Goal: Task Accomplishment & Management: Manage account settings

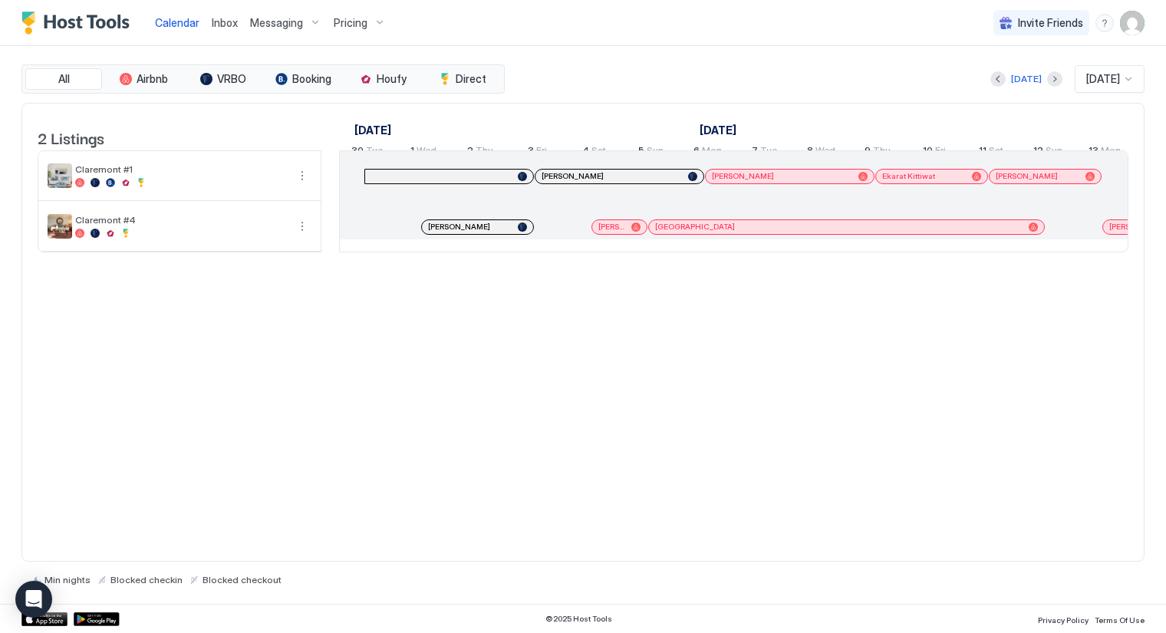
scroll to position [0, 852]
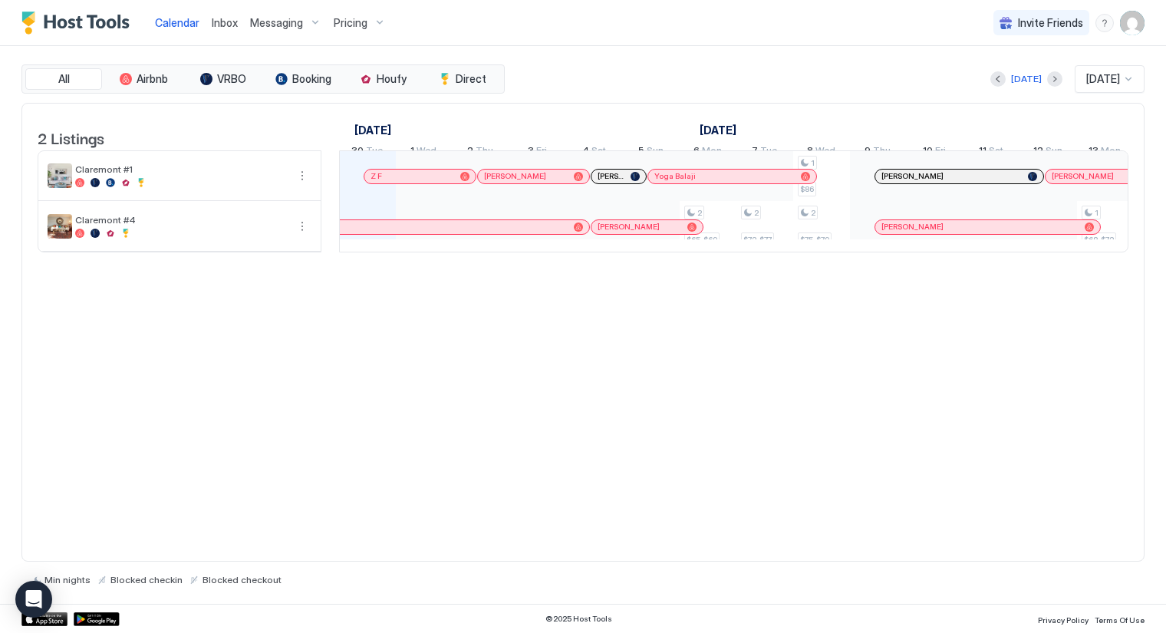
click at [1126, 20] on img "User profile" at bounding box center [1132, 23] width 25 height 25
click at [989, 79] on span "Settings" at bounding box center [993, 86] width 41 height 14
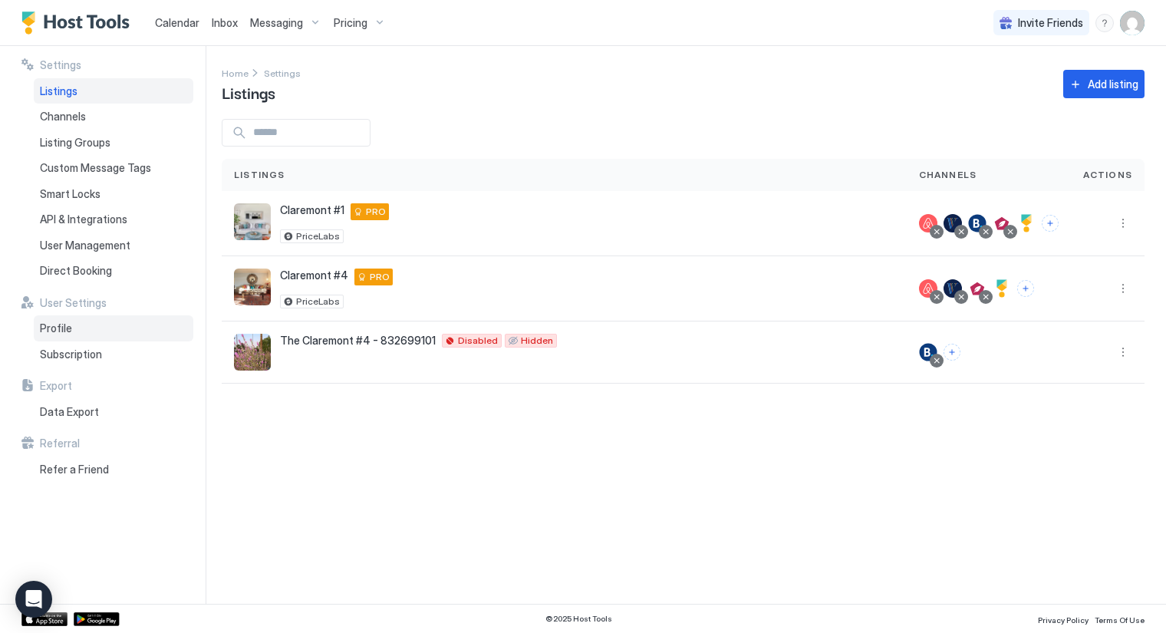
click at [65, 327] on span "Profile" at bounding box center [56, 328] width 32 height 14
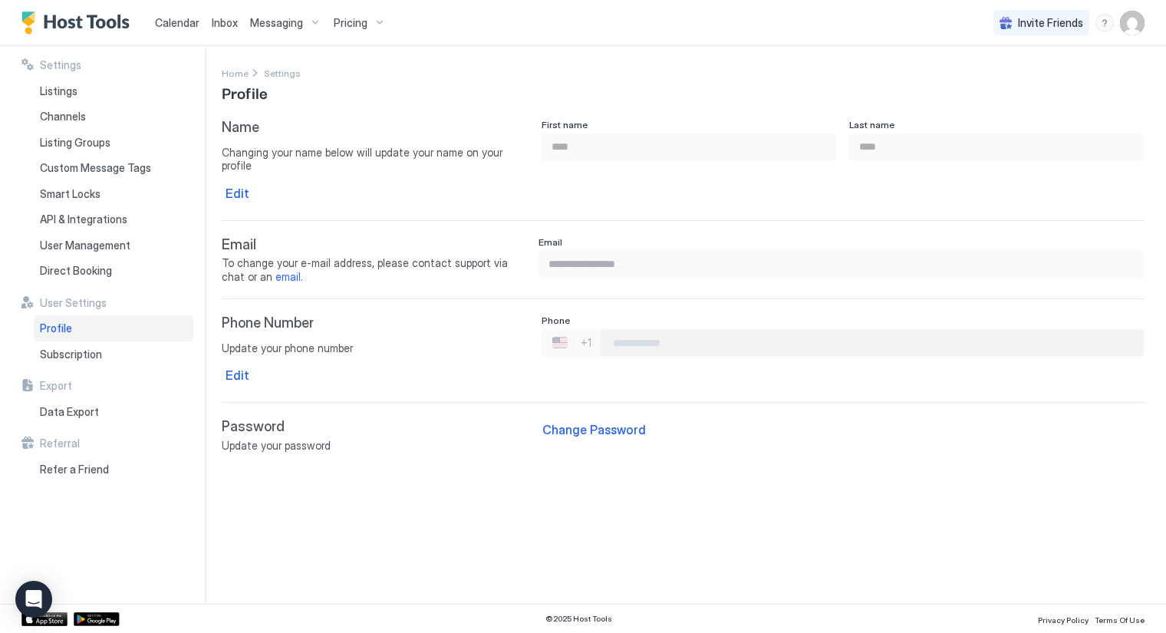
click at [634, 329] on input "Phone Number input" at bounding box center [871, 343] width 542 height 28
click at [242, 366] on div "Edit" at bounding box center [237, 375] width 24 height 18
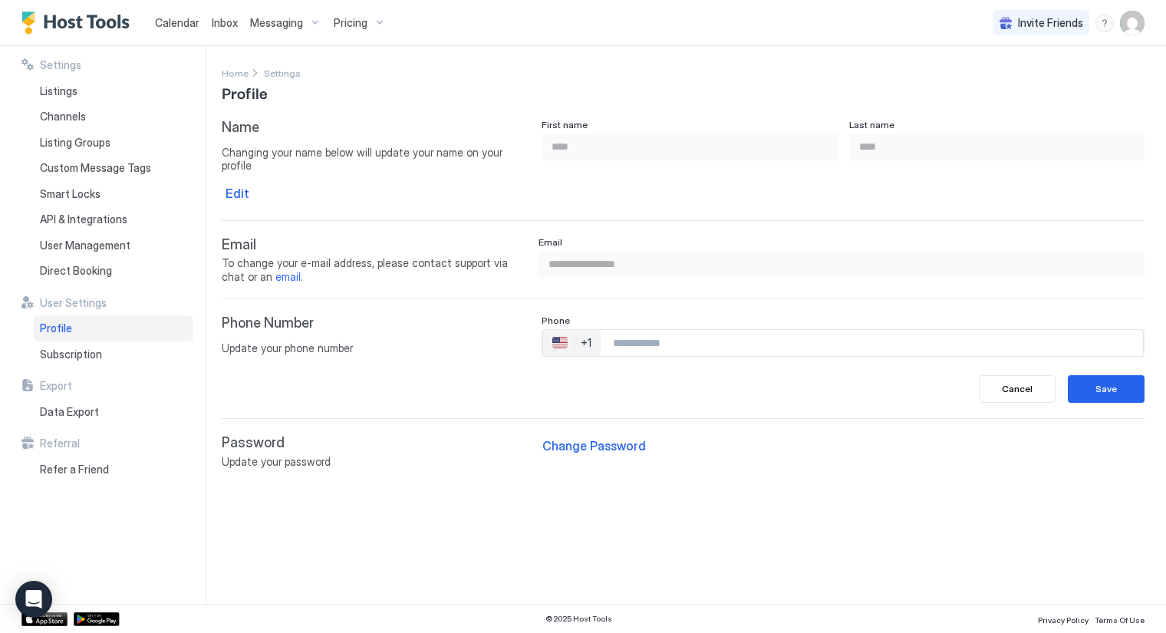
click at [702, 329] on input "Phone Number input" at bounding box center [871, 343] width 542 height 28
type input "**********"
click at [1110, 382] on div "Save" at bounding box center [1105, 389] width 21 height 14
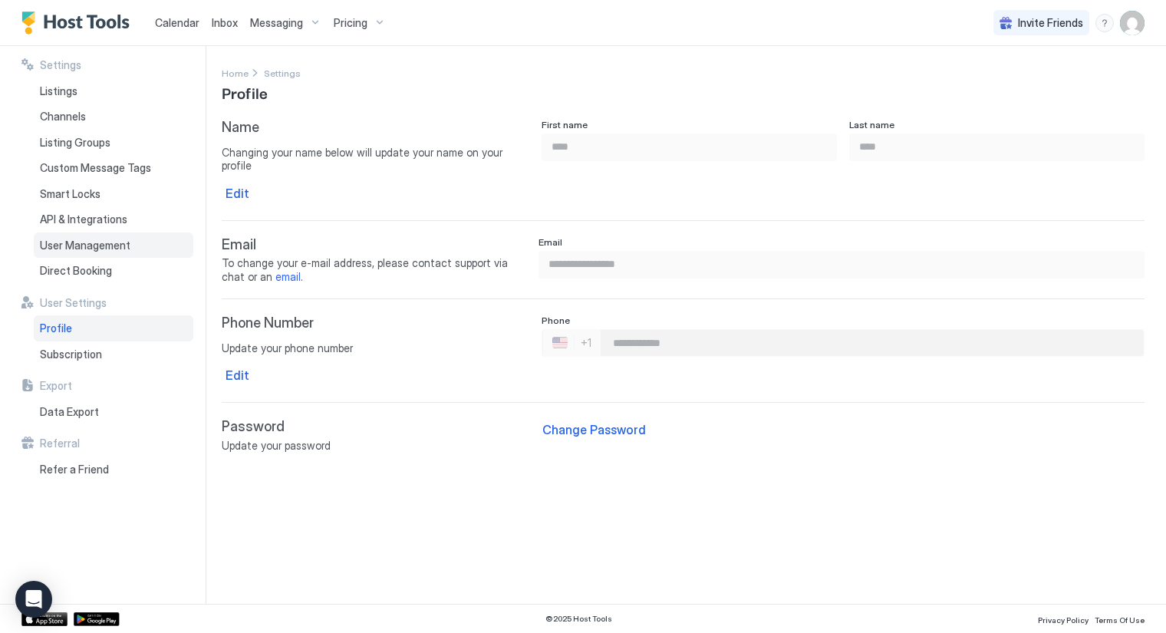
click at [74, 243] on span "User Management" at bounding box center [85, 246] width 90 height 14
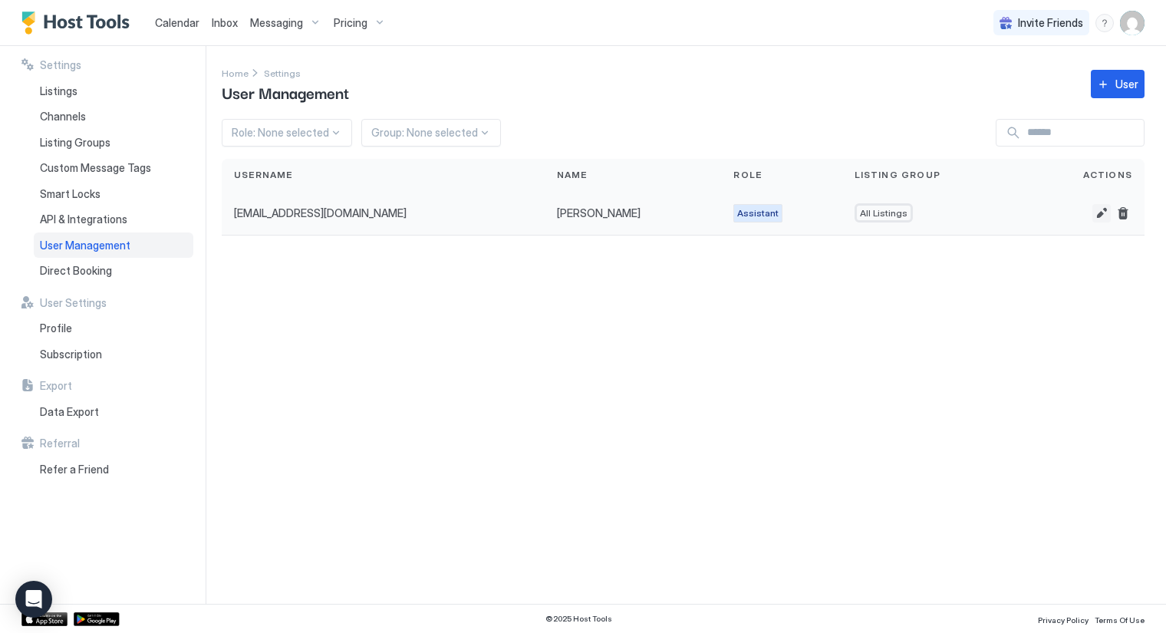
click at [1100, 215] on button "Edit" at bounding box center [1101, 213] width 18 height 18
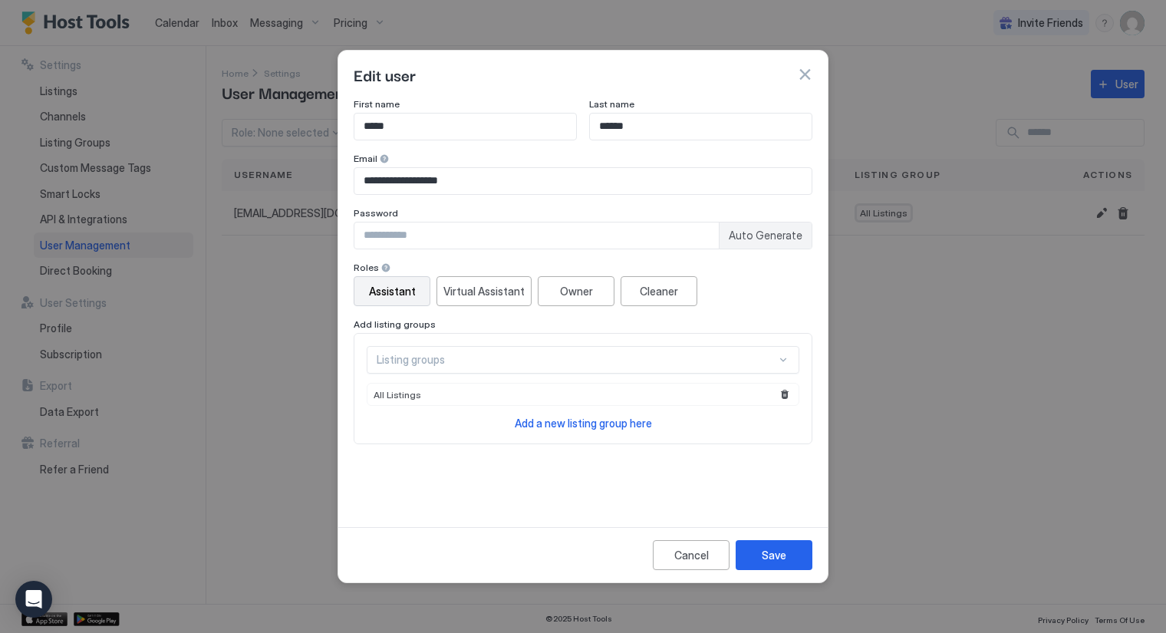
click at [782, 359] on div at bounding box center [783, 360] width 12 height 12
click at [641, 288] on div "Cleaner" at bounding box center [659, 291] width 38 height 16
click at [391, 291] on div "Assistant" at bounding box center [392, 291] width 47 height 16
click at [385, 265] on div at bounding box center [385, 267] width 11 height 11
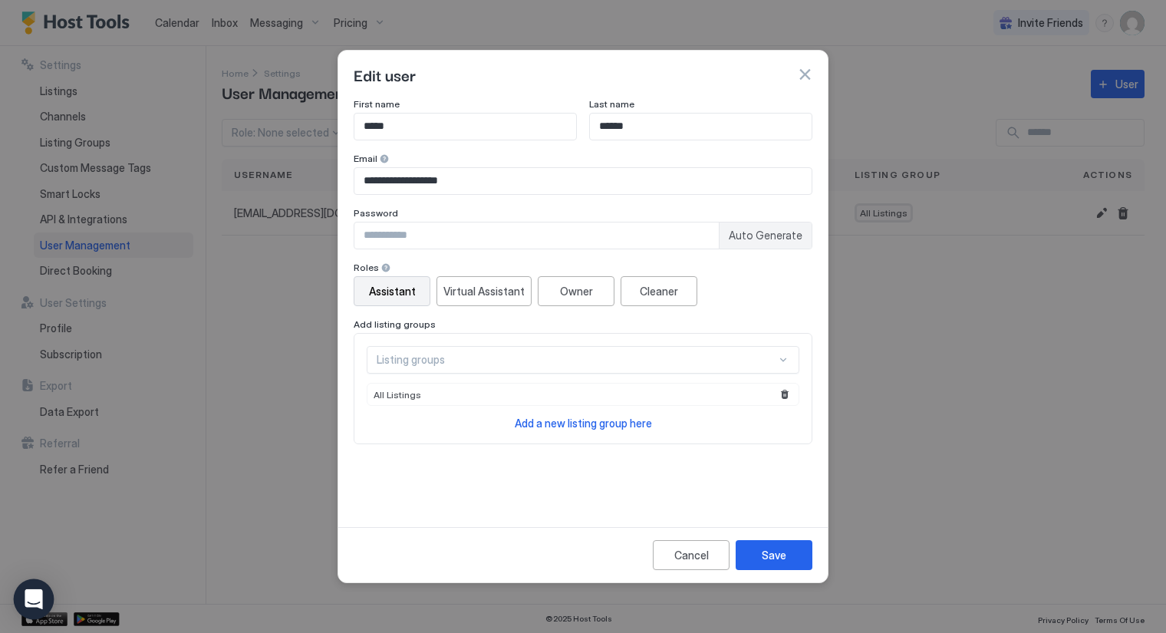
click at [37, 596] on icon "Open Intercom Messenger" at bounding box center [34, 599] width 18 height 20
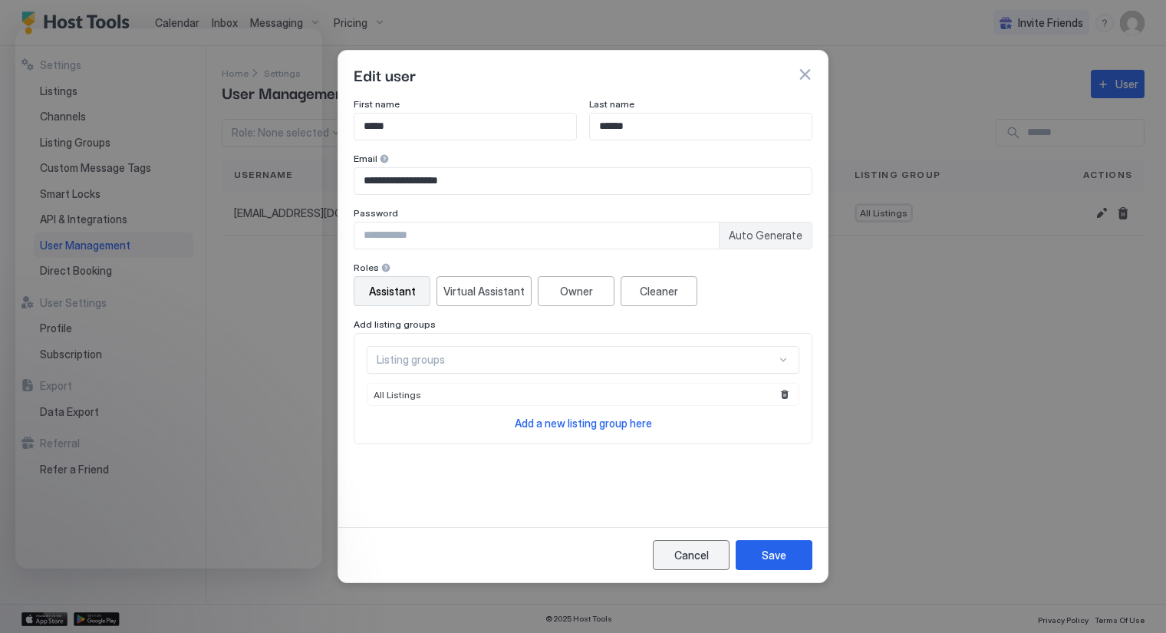
click at [699, 551] on div "Cancel" at bounding box center [691, 555] width 35 height 16
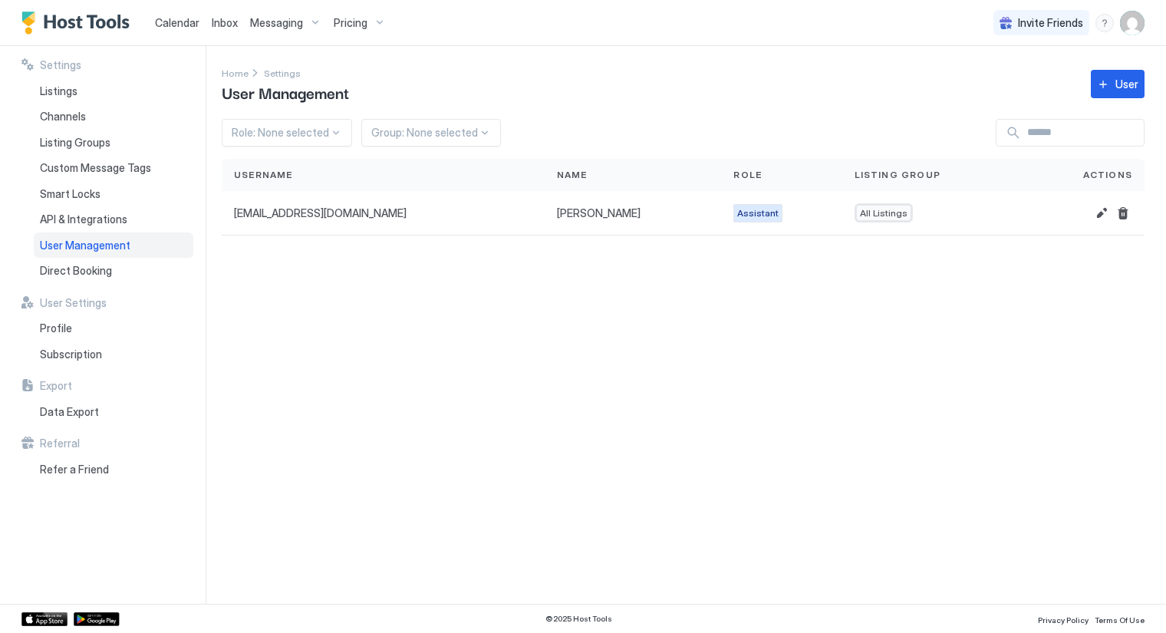
click at [361, 24] on span "Pricing" at bounding box center [351, 23] width 34 height 14
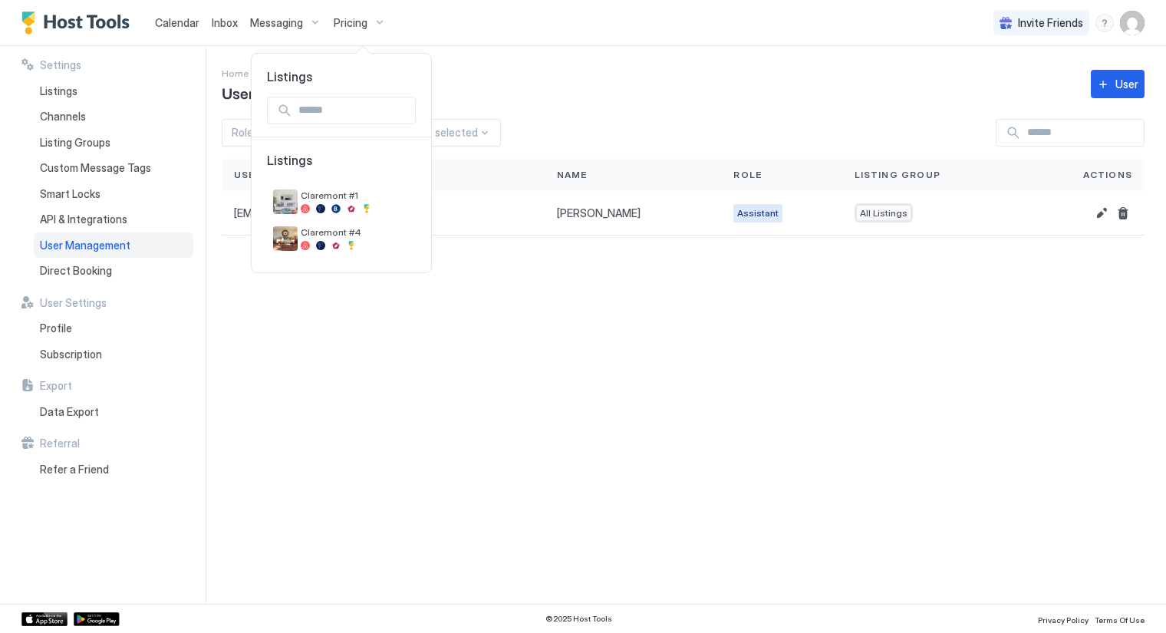
click at [374, 21] on div at bounding box center [583, 316] width 1166 height 633
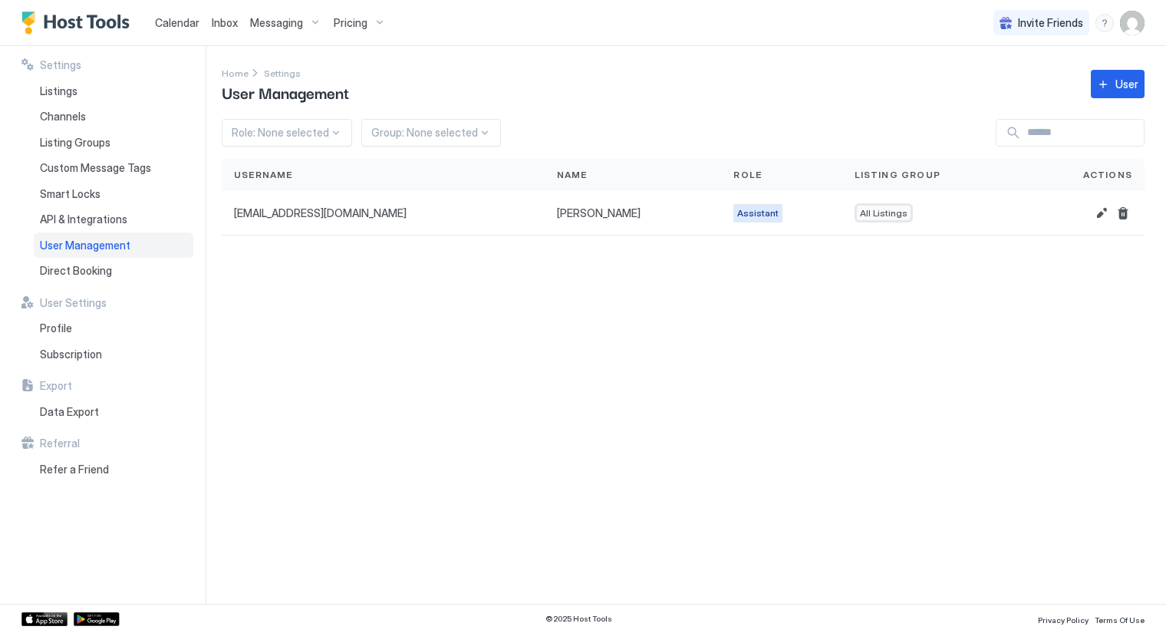
click at [374, 21] on div "Pricing" at bounding box center [359, 23] width 64 height 26
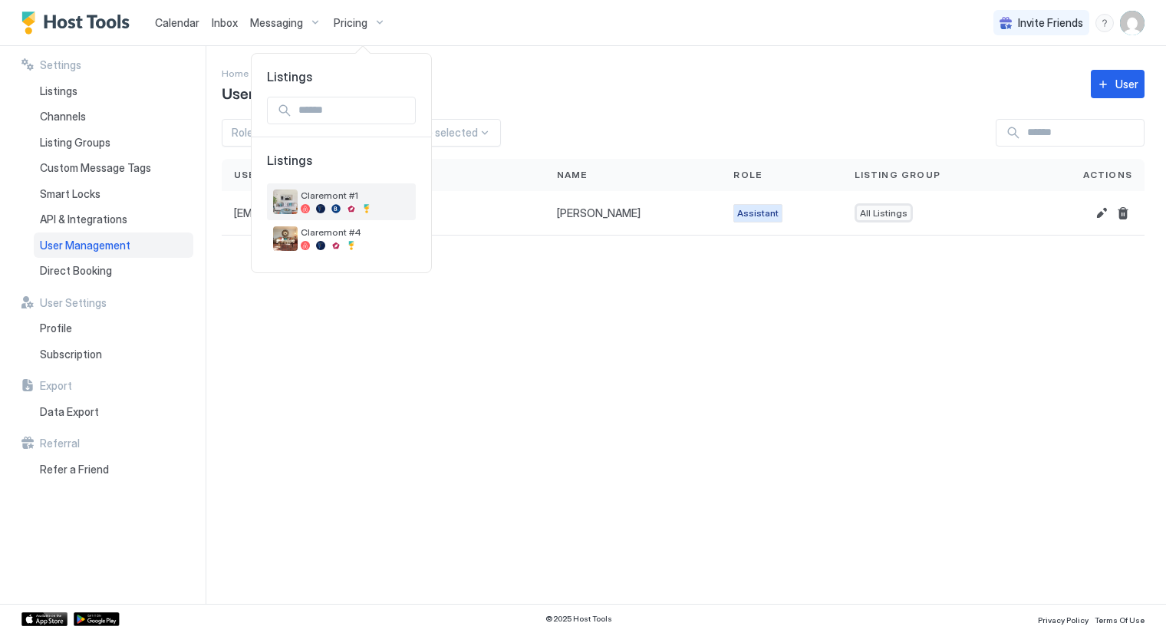
click at [336, 199] on span "Claremont #1" at bounding box center [355, 195] width 109 height 12
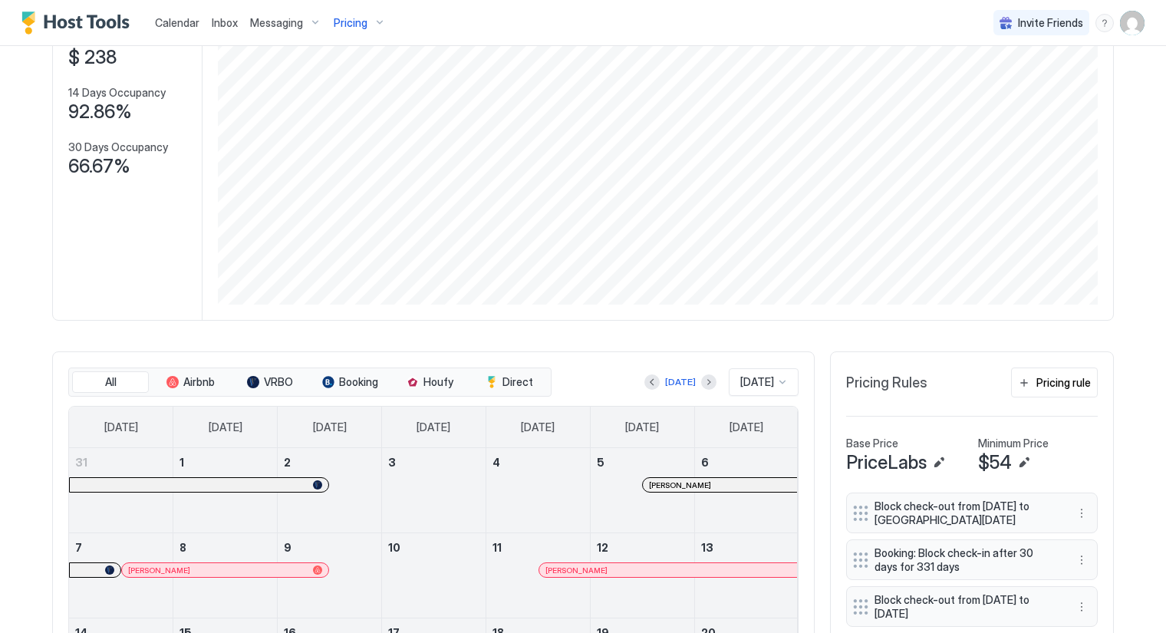
scroll to position [170, 0]
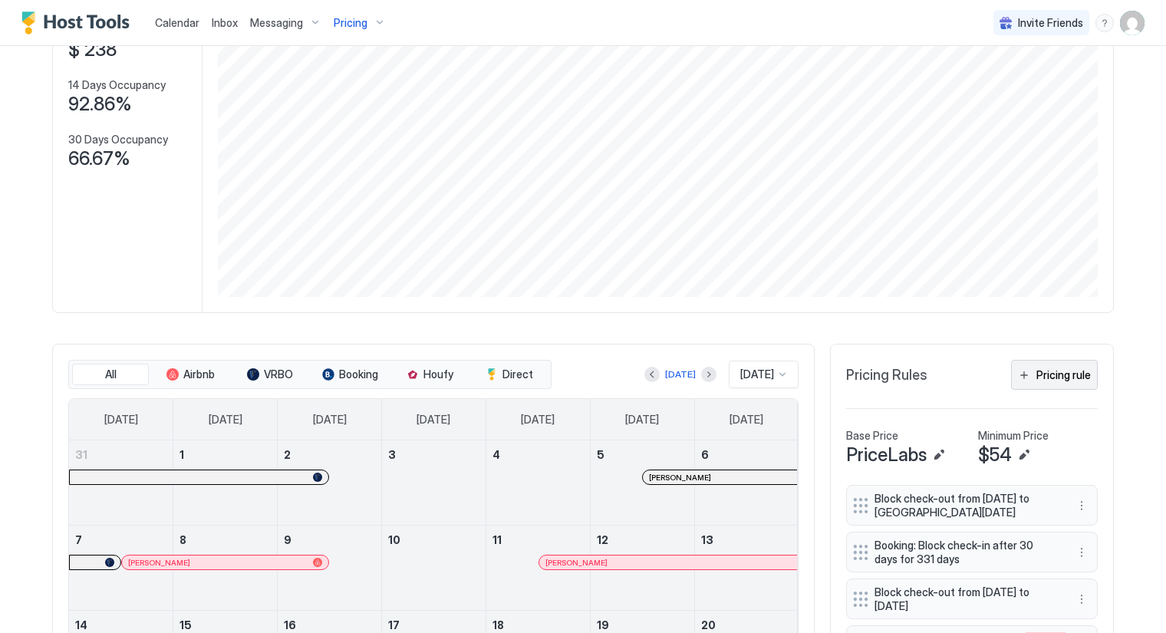
click at [1047, 369] on div "Pricing rule" at bounding box center [1063, 375] width 54 height 16
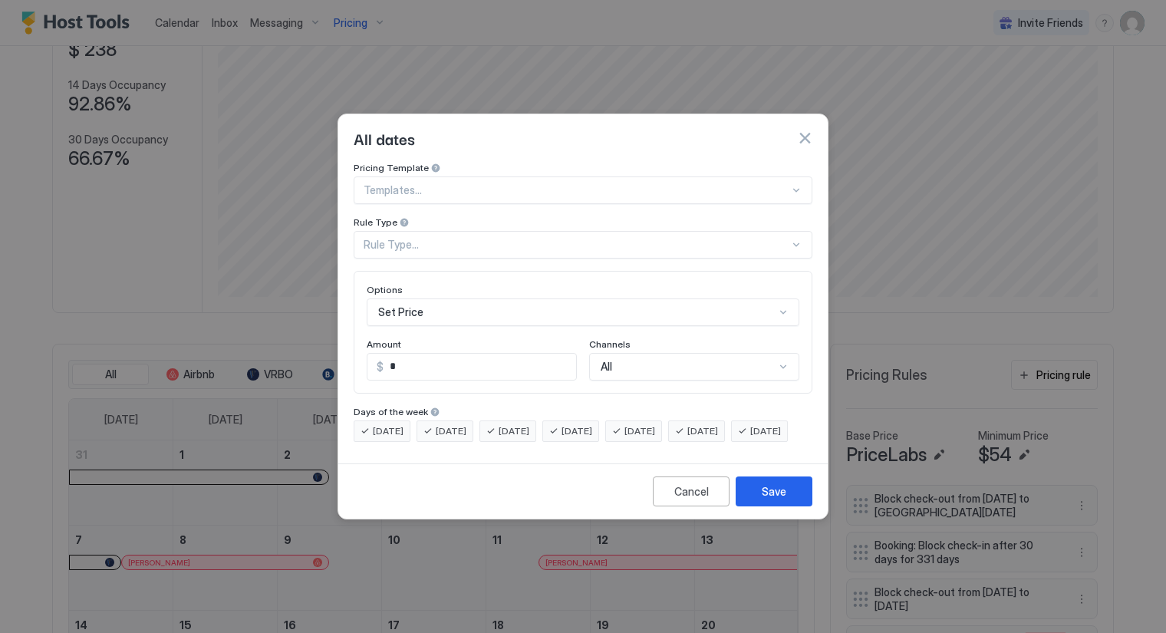
click at [534, 183] on div at bounding box center [577, 190] width 426 height 14
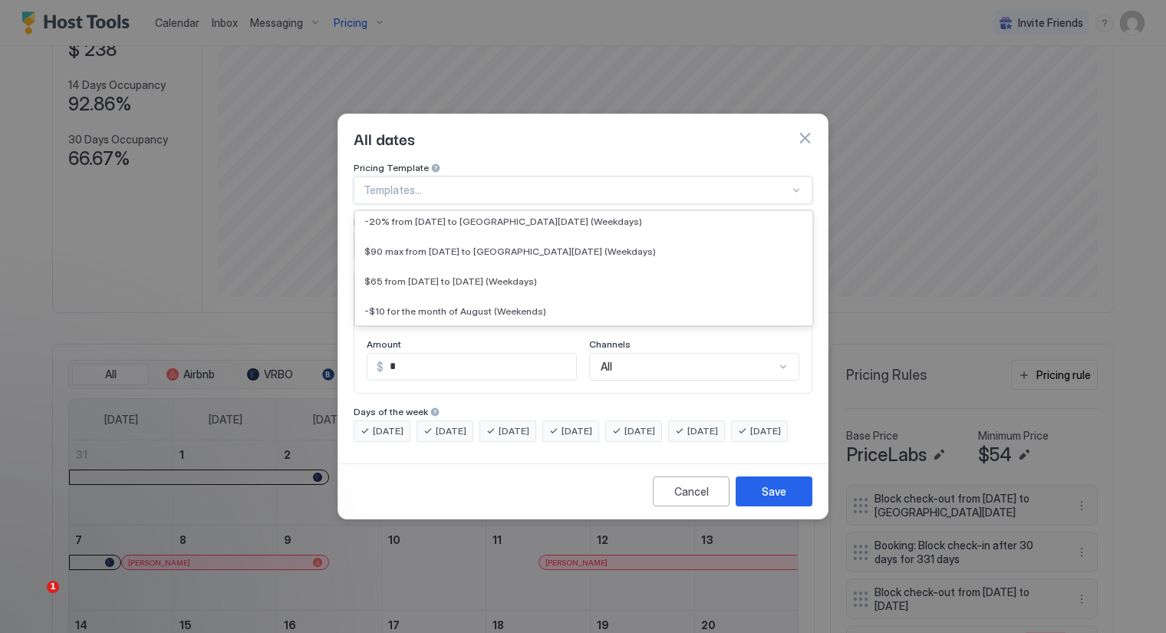
scroll to position [1732, 0]
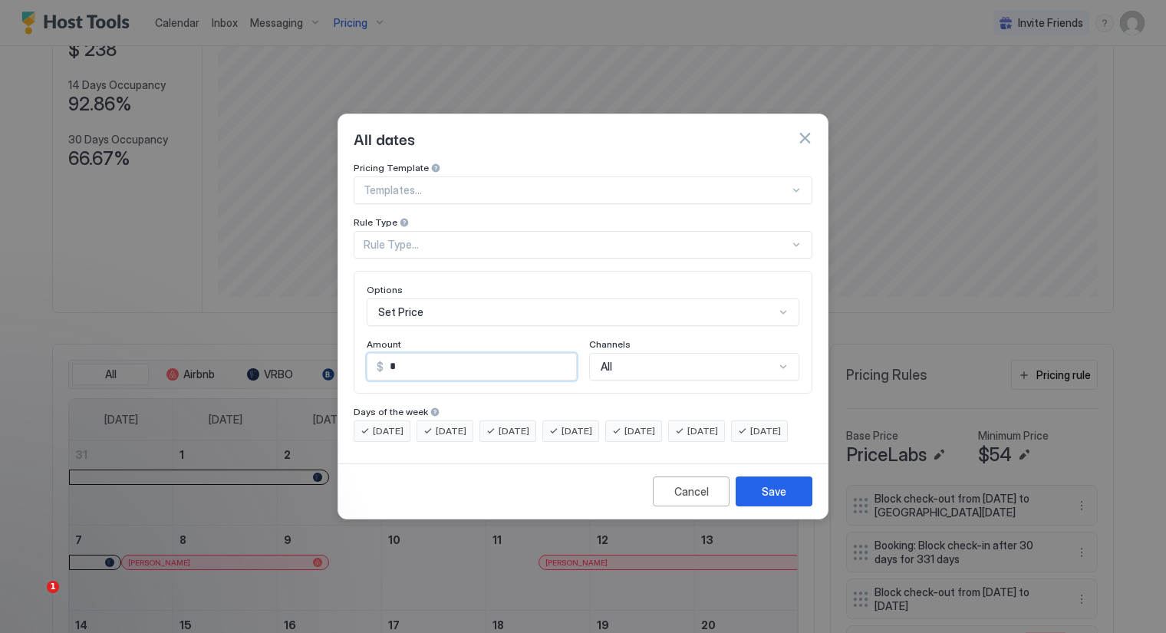
click at [431, 357] on input "*" at bounding box center [479, 367] width 192 height 26
click at [432, 354] on input "*" at bounding box center [479, 367] width 192 height 26
click at [441, 300] on div "Set Price" at bounding box center [583, 312] width 433 height 28
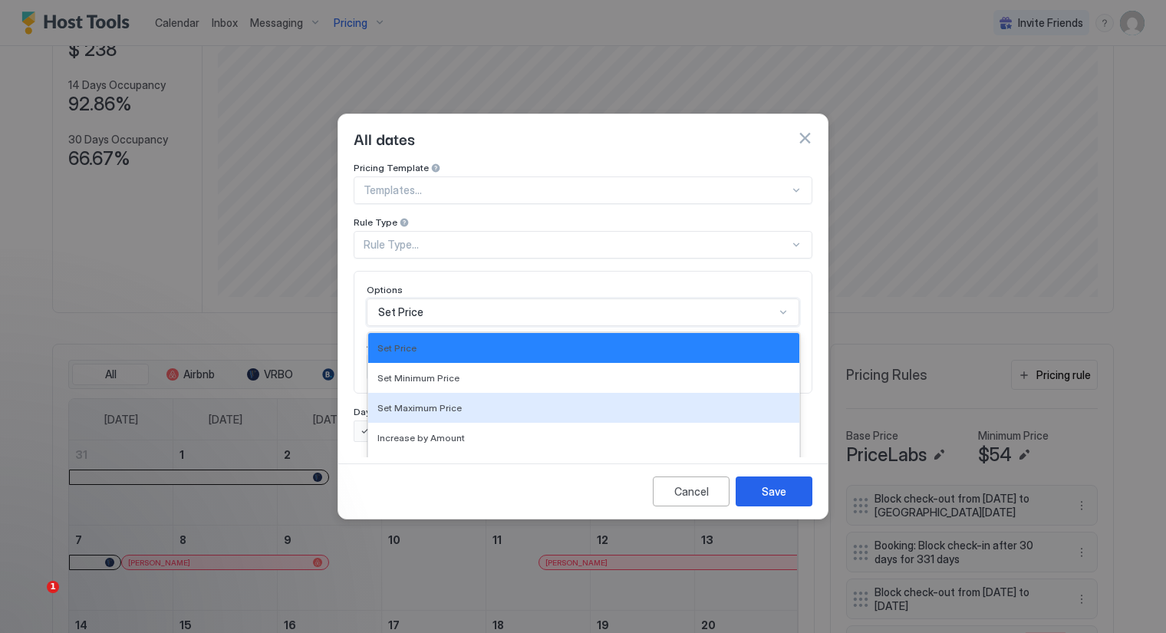
scroll to position [80, 0]
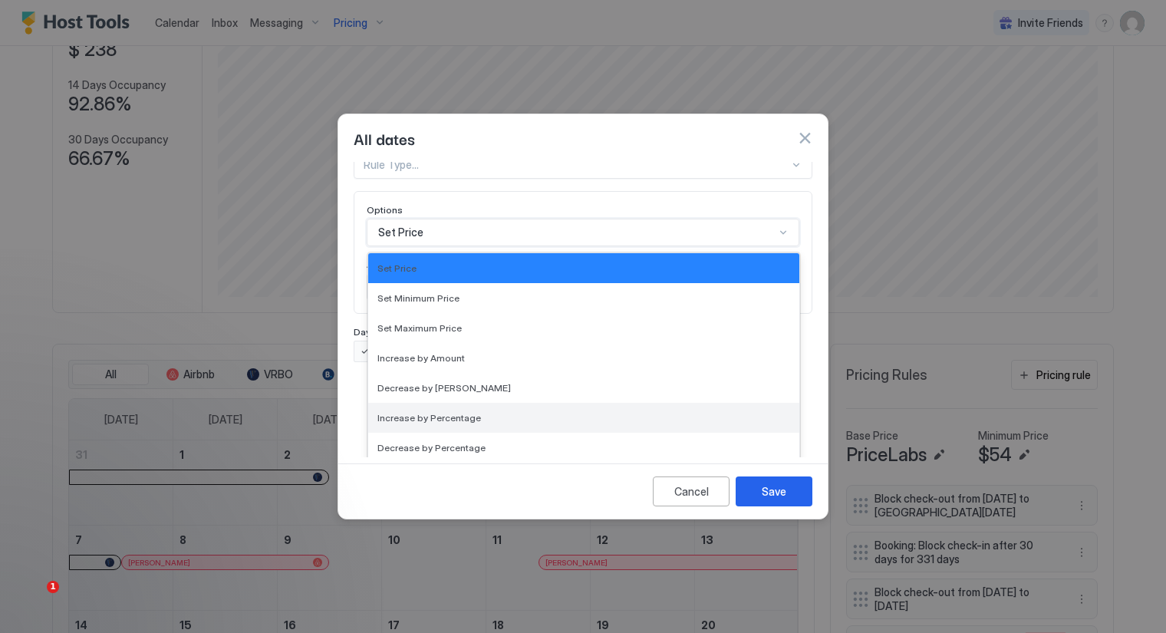
click at [439, 412] on span "Increase by Percentage" at bounding box center [429, 418] width 104 height 12
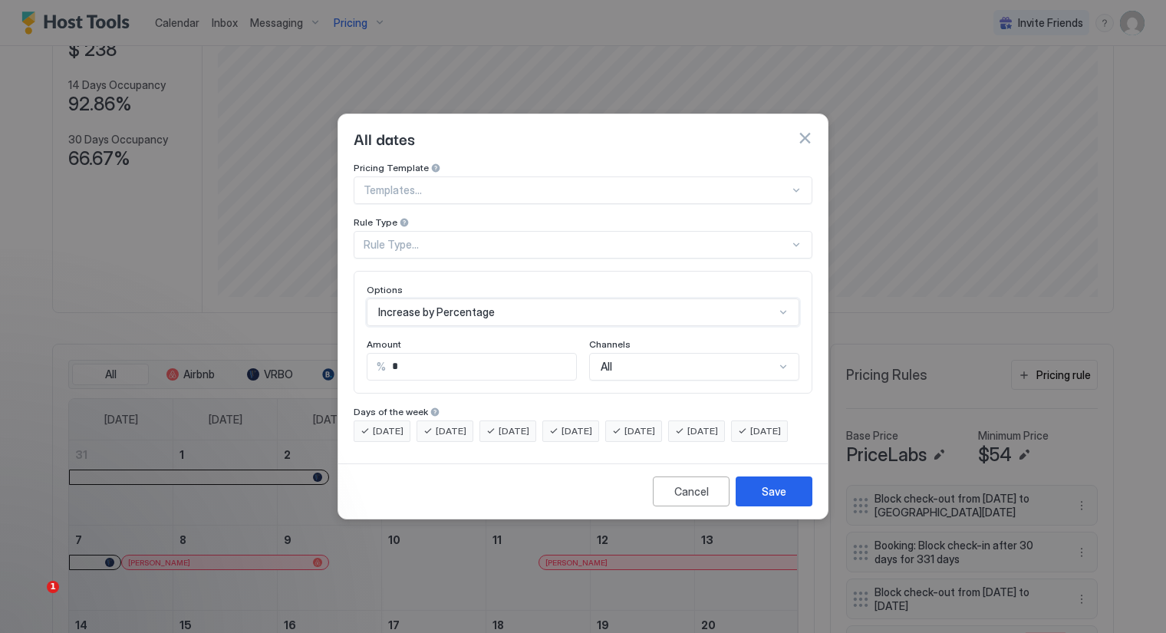
click at [410, 355] on input "*" at bounding box center [481, 367] width 190 height 26
click at [620, 354] on div "All" at bounding box center [694, 367] width 210 height 28
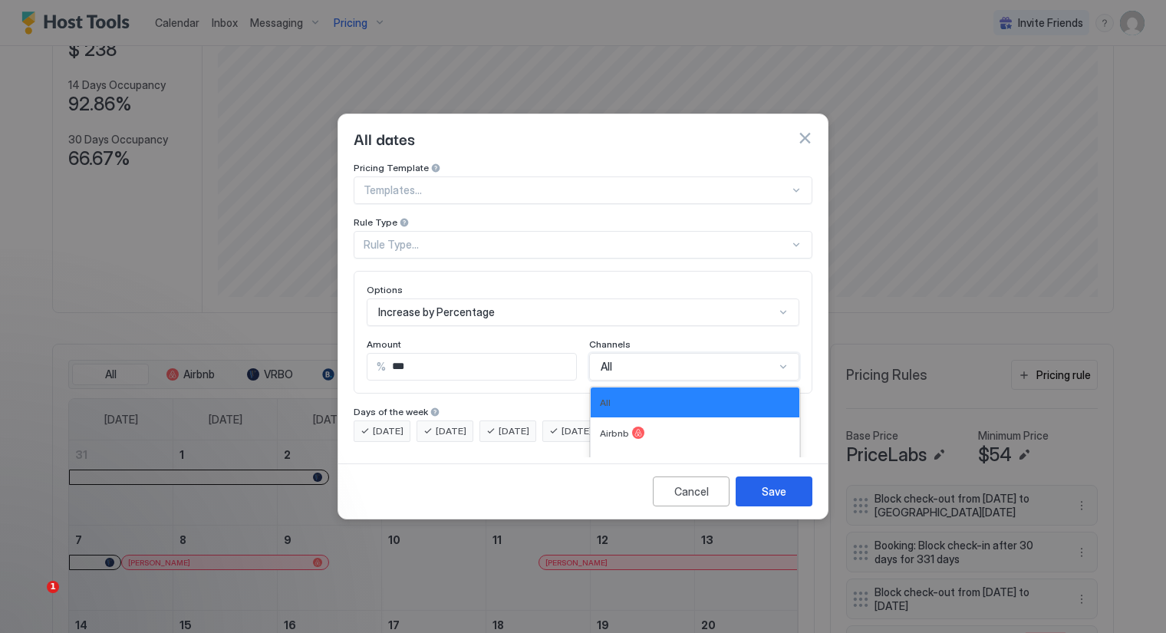
scroll to position [117, 0]
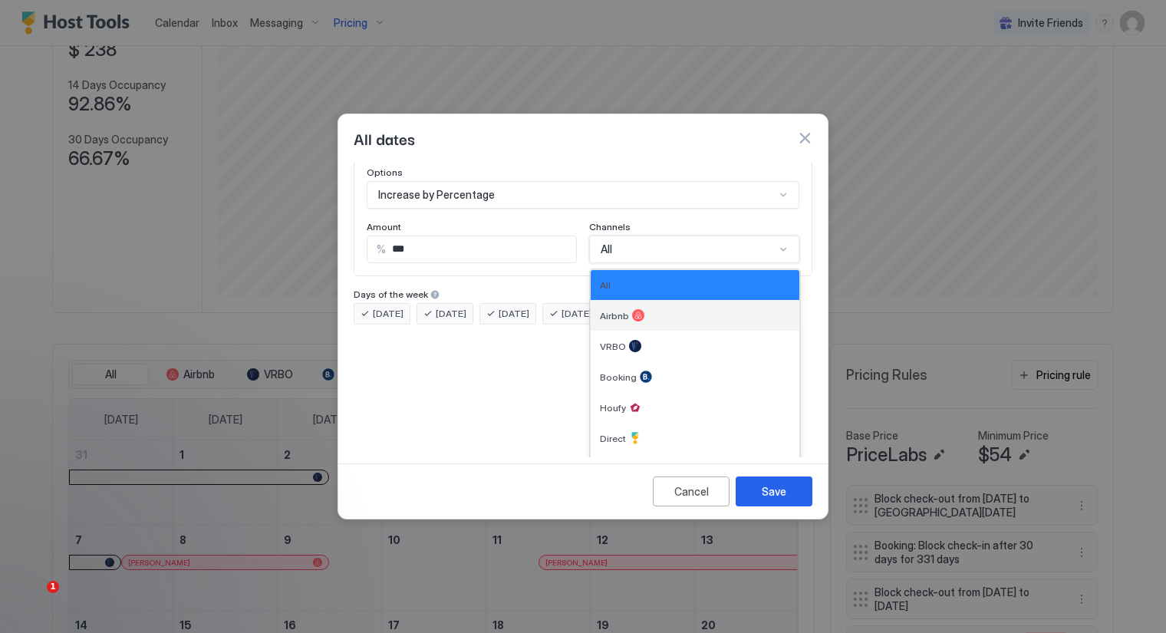
click at [607, 310] on span "Airbnb" at bounding box center [614, 316] width 29 height 12
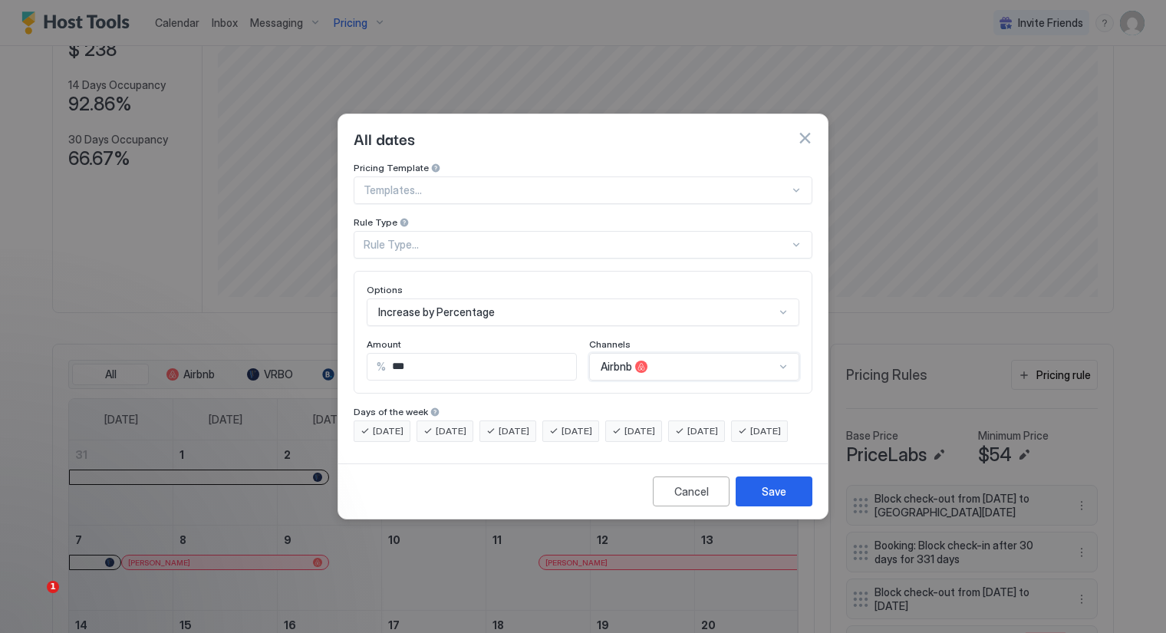
click at [439, 338] on div "Amount" at bounding box center [472, 345] width 210 height 15
click at [426, 355] on input "***" at bounding box center [481, 367] width 190 height 26
type input "***"
click at [426, 238] on div "Rule Type..." at bounding box center [577, 245] width 426 height 14
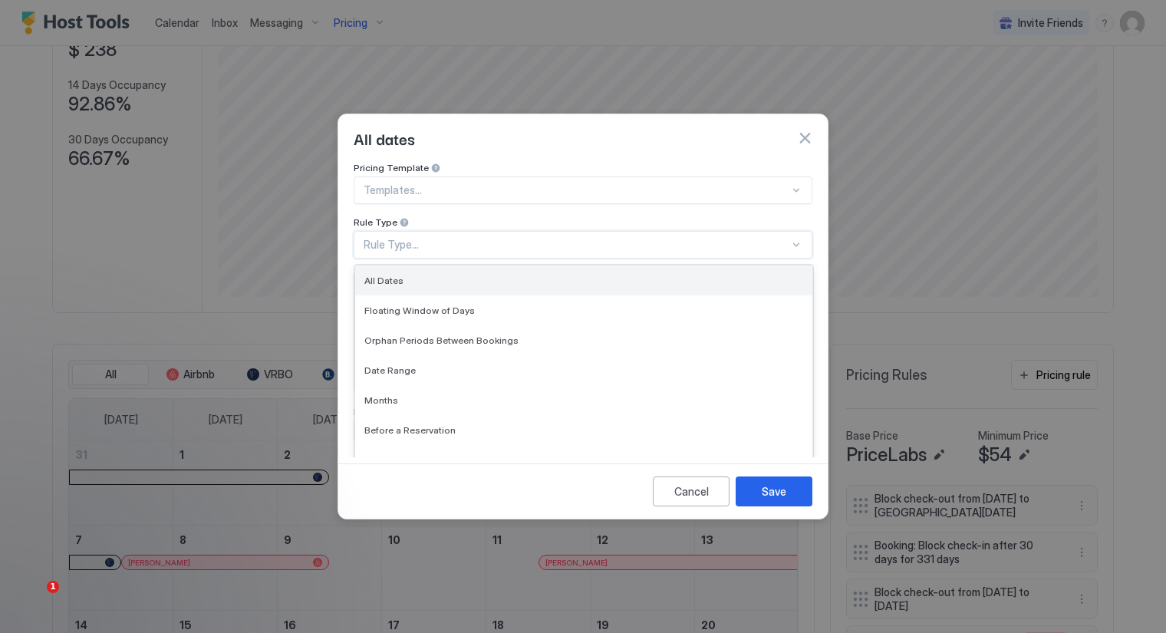
click at [409, 275] on div "All Dates" at bounding box center [583, 281] width 439 height 12
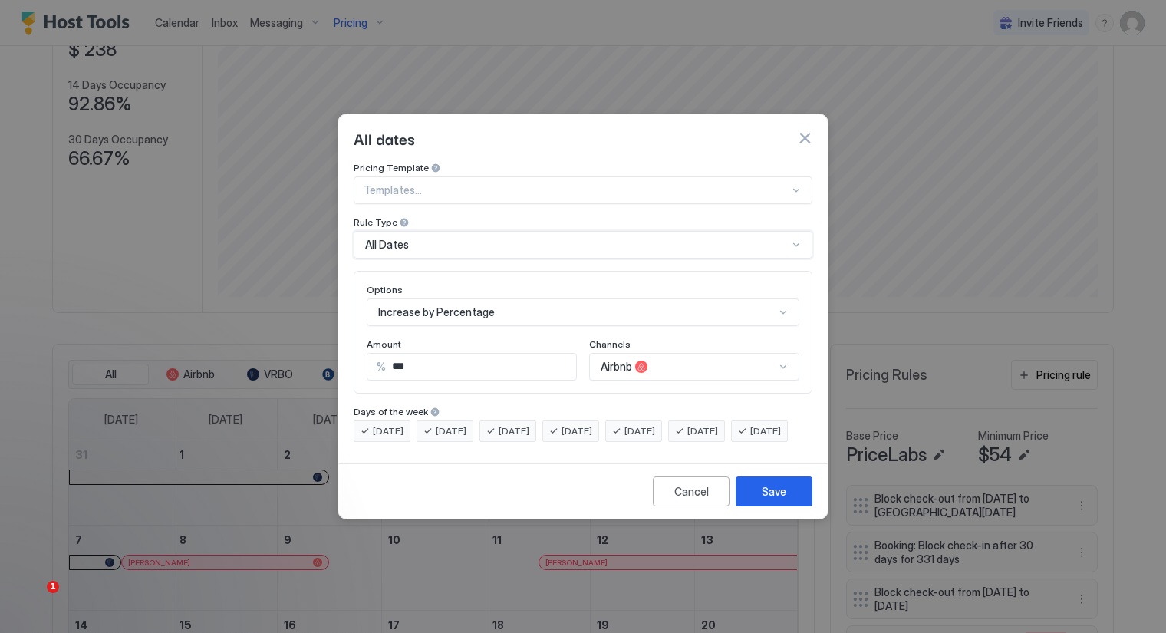
click at [429, 183] on div at bounding box center [577, 190] width 426 height 14
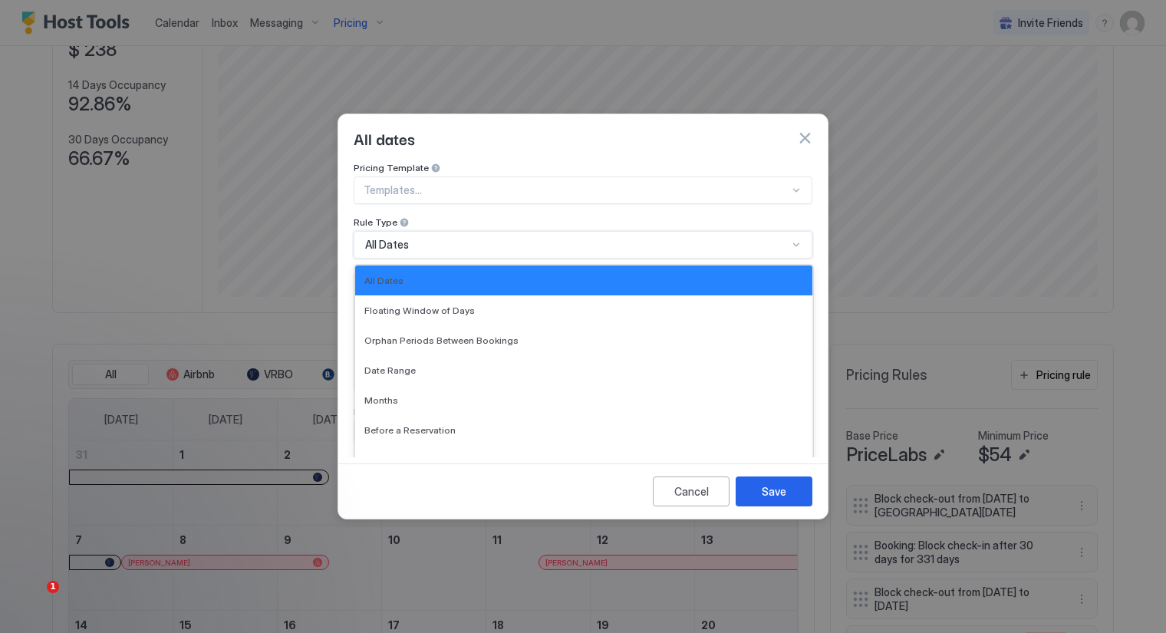
click at [504, 238] on div "All Dates" at bounding box center [576, 245] width 423 height 14
click at [413, 364] on div "Date Range" at bounding box center [583, 370] width 439 height 12
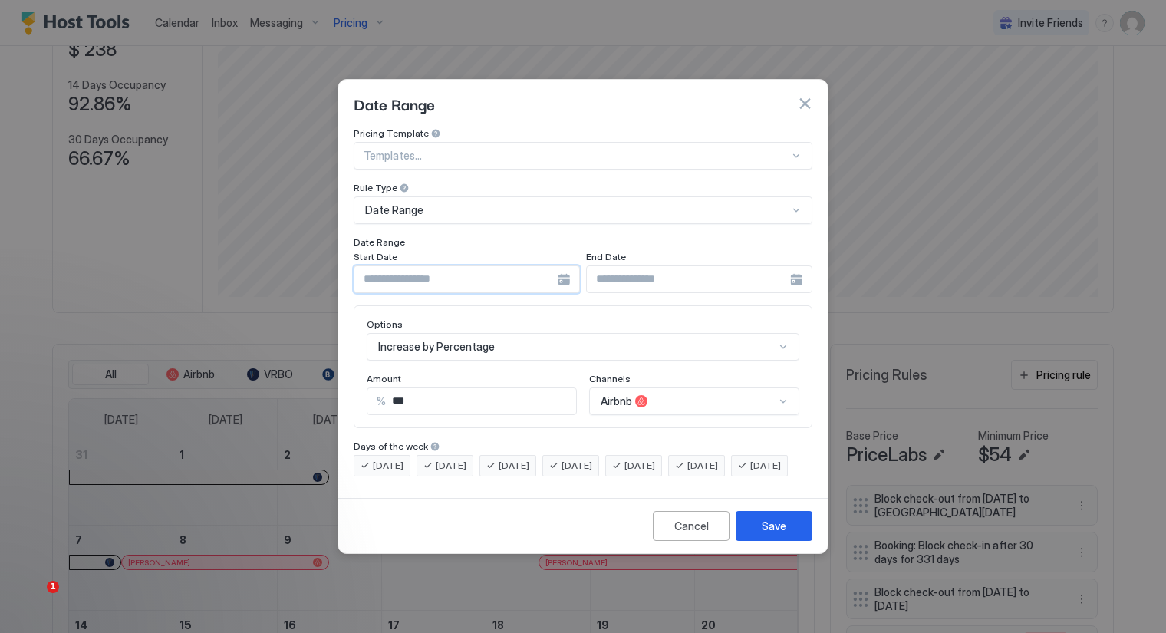
click at [482, 267] on input "Input Field" at bounding box center [455, 279] width 203 height 26
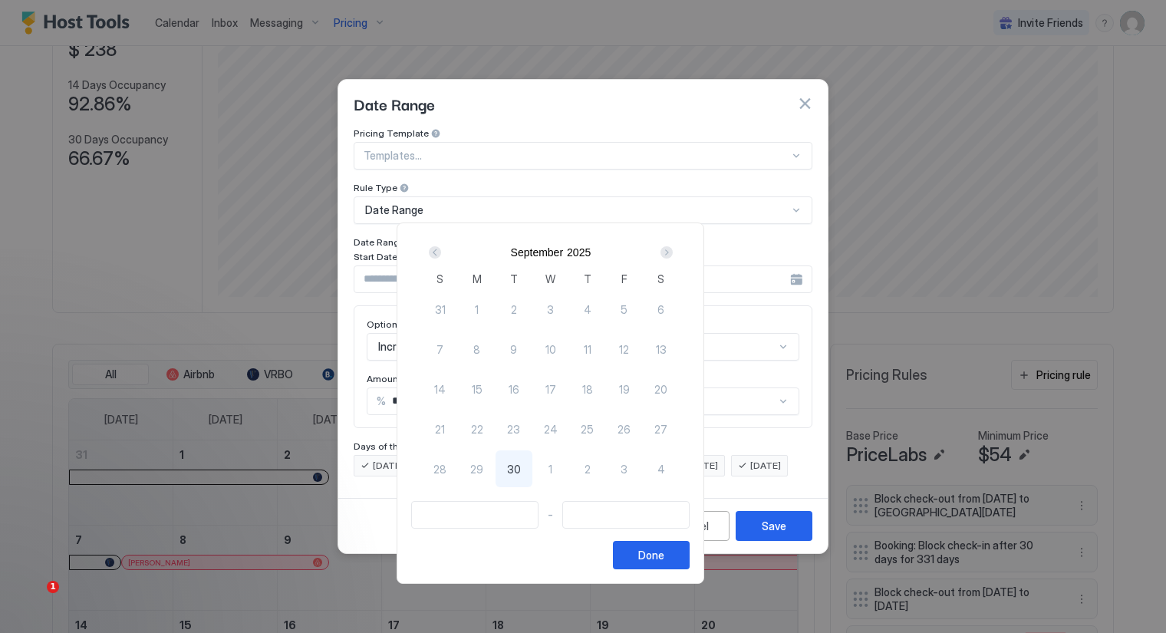
click at [673, 254] on div "Next" at bounding box center [666, 252] width 12 height 12
click at [483, 466] on span "27" at bounding box center [476, 469] width 13 height 16
type input "**********"
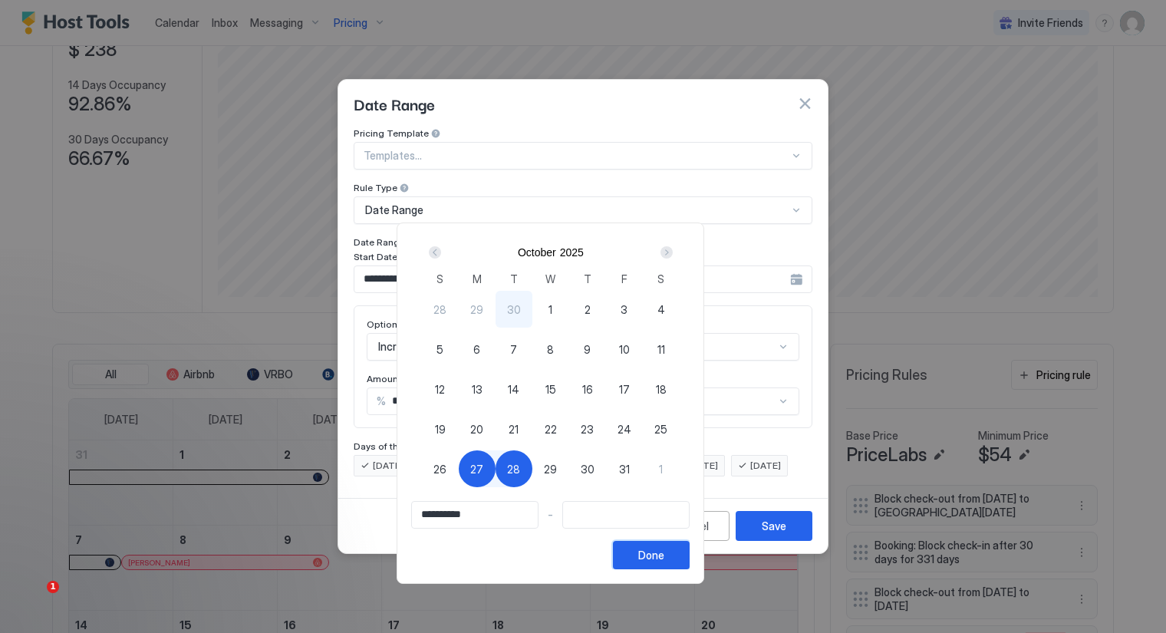
click at [664, 556] on div "Done" at bounding box center [651, 555] width 26 height 16
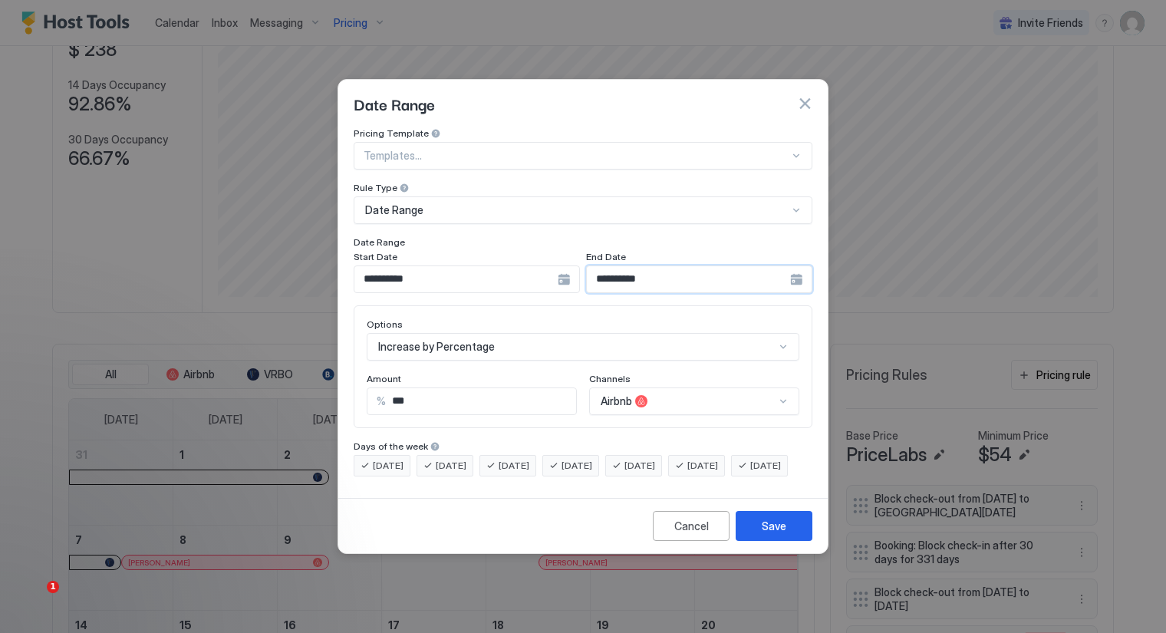
click at [666, 273] on input "**********" at bounding box center [688, 279] width 203 height 26
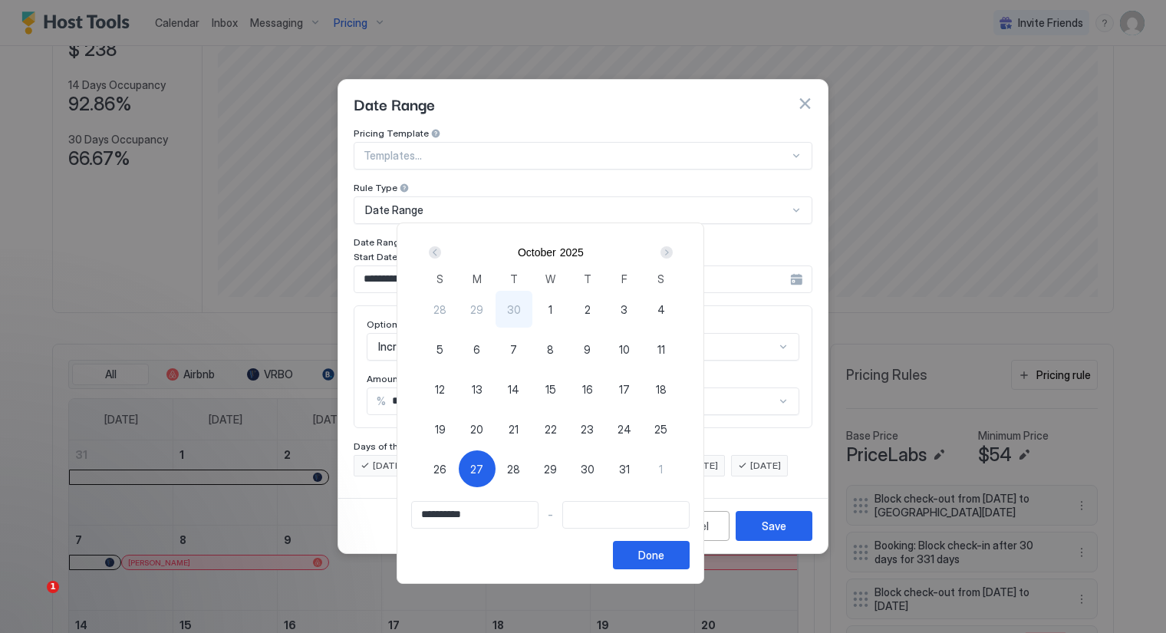
click at [483, 472] on span "27" at bounding box center [476, 469] width 13 height 16
type input "**********"
click at [483, 469] on span "27" at bounding box center [476, 469] width 13 height 16
click at [664, 551] on div "Done" at bounding box center [651, 555] width 26 height 16
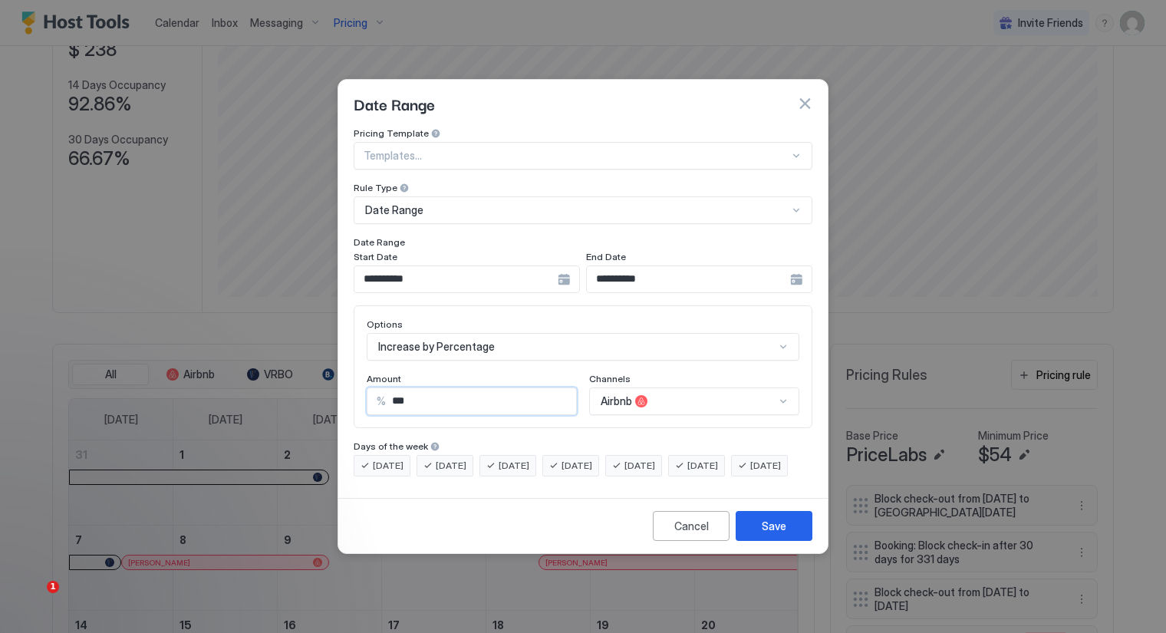
click at [402, 390] on input "***" at bounding box center [481, 401] width 190 height 26
type input "****"
click at [694, 94] on div "Date Range" at bounding box center [583, 103] width 459 height 23
click at [436, 203] on div "Date Range" at bounding box center [576, 210] width 423 height 14
click at [466, 203] on div "Date Range" at bounding box center [576, 210] width 423 height 14
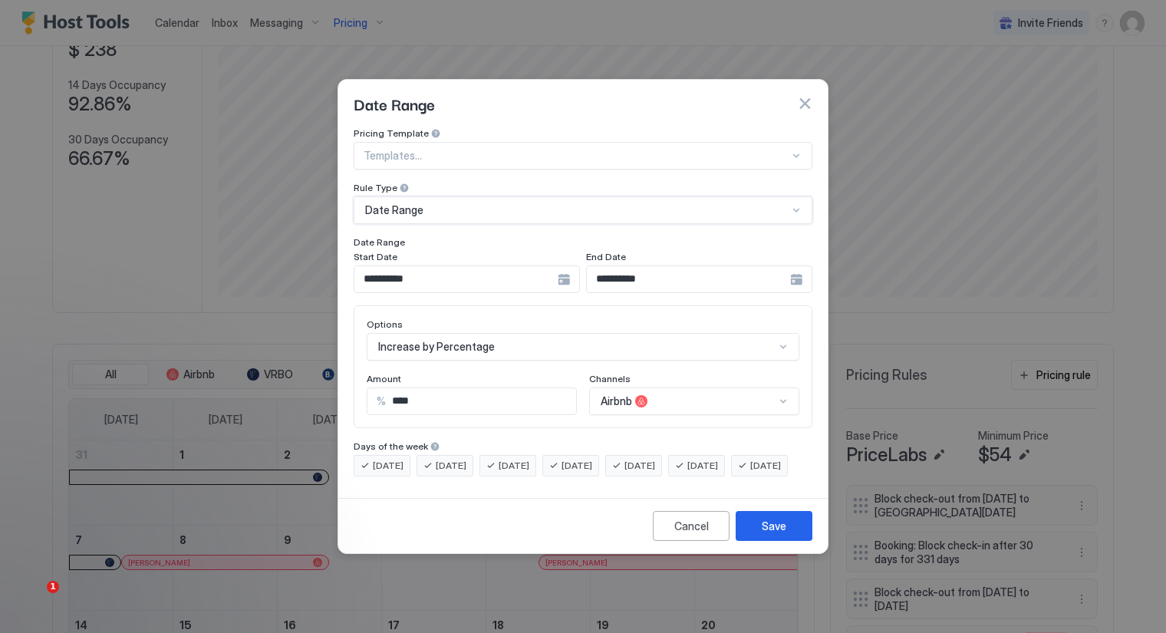
click at [466, 142] on div "Templates..." at bounding box center [583, 156] width 459 height 28
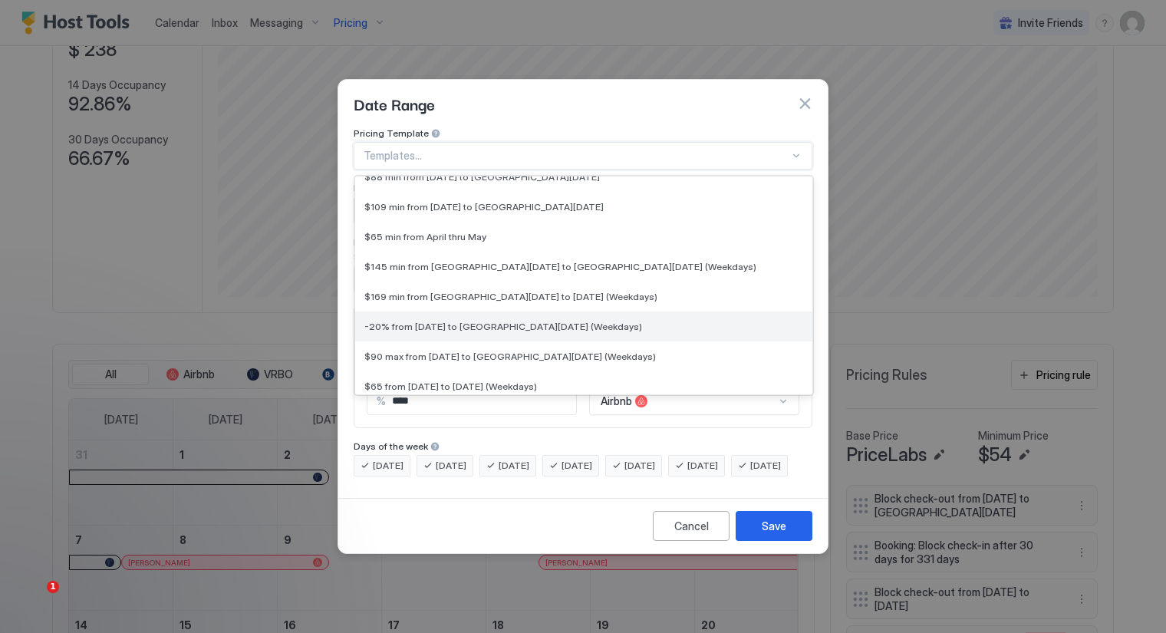
scroll to position [1193, 0]
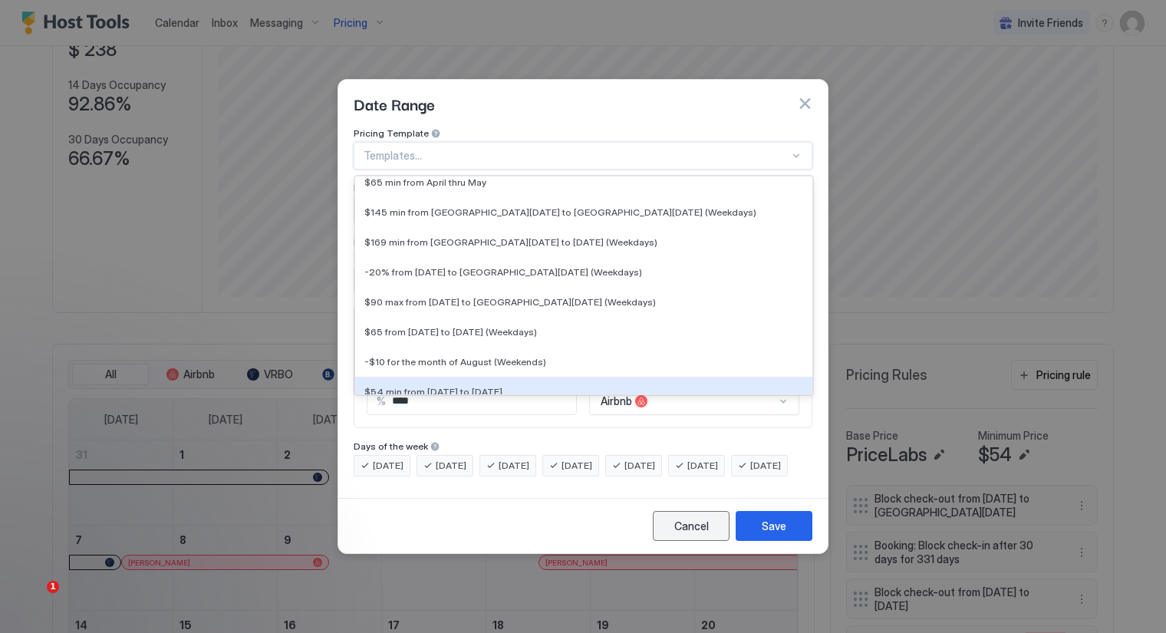
click at [676, 534] on div "Cancel" at bounding box center [691, 526] width 35 height 16
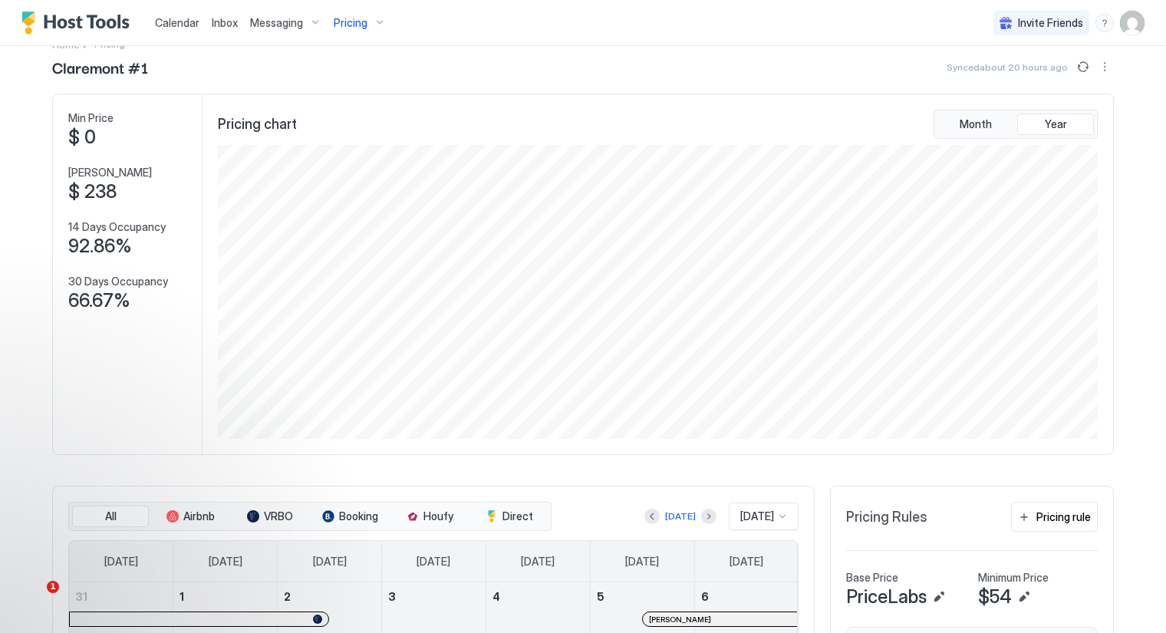
scroll to position [0, 0]
